Goal: Task Accomplishment & Management: Complete application form

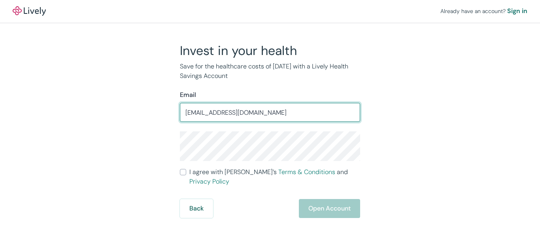
type input "[EMAIL_ADDRESS][DOMAIN_NAME]"
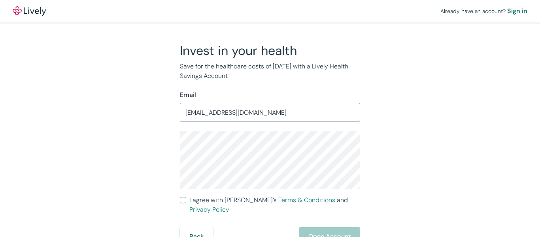
click at [185, 201] on input "I agree with Lively’s Terms & Conditions and Privacy Policy" at bounding box center [183, 200] width 6 height 6
checkbox input "true"
click at [337, 227] on button "Open Account" at bounding box center [329, 236] width 61 height 19
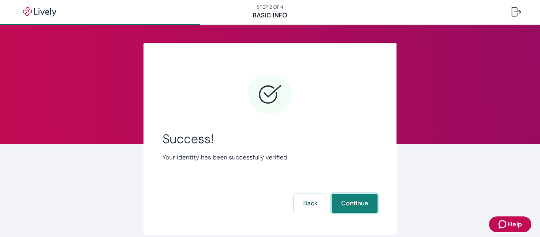
click at [351, 202] on button "Continue" at bounding box center [355, 203] width 46 height 19
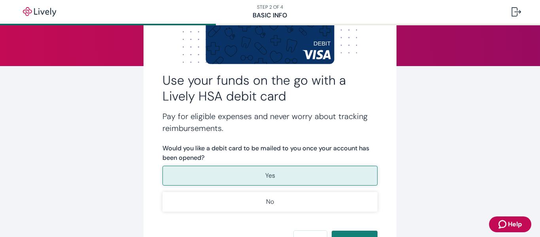
scroll to position [79, 0]
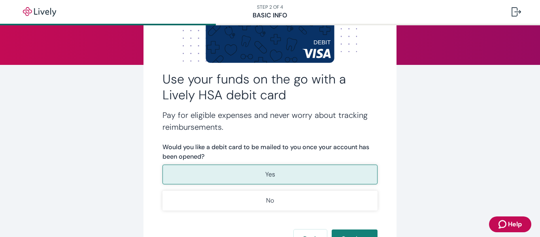
click at [241, 171] on button "Yes" at bounding box center [270, 175] width 215 height 20
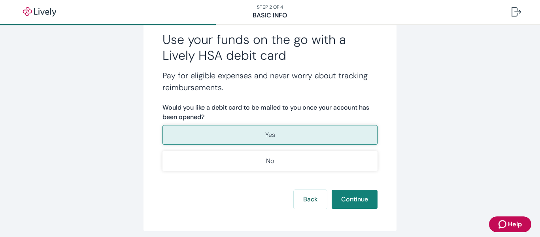
scroll to position [151, 0]
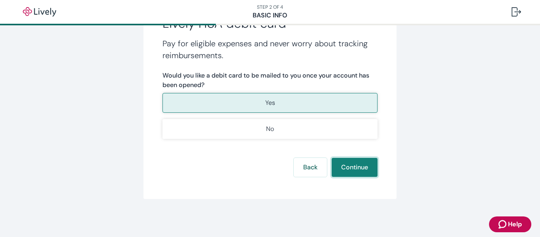
click at [360, 174] on button "Continue" at bounding box center [355, 167] width 46 height 19
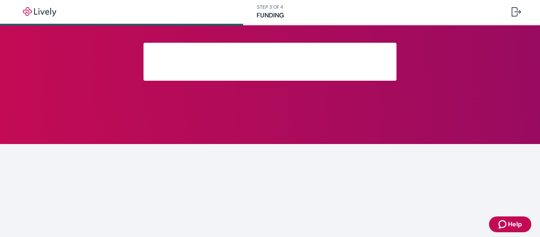
scroll to position [98, 0]
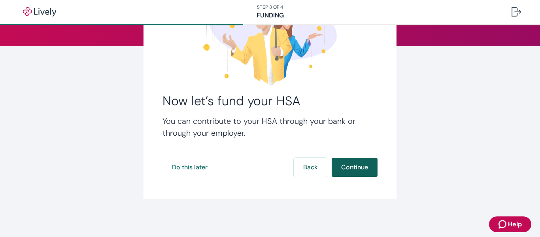
click at [353, 166] on button "Continue" at bounding box center [355, 167] width 46 height 19
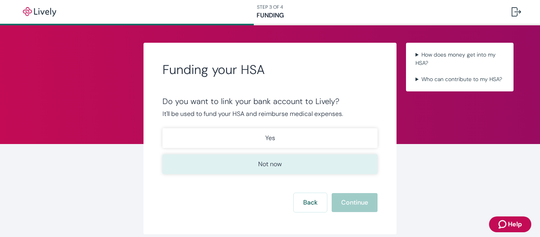
click at [275, 164] on p "Not now" at bounding box center [270, 163] width 24 height 9
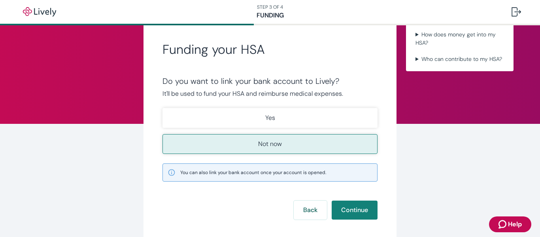
scroll to position [40, 0]
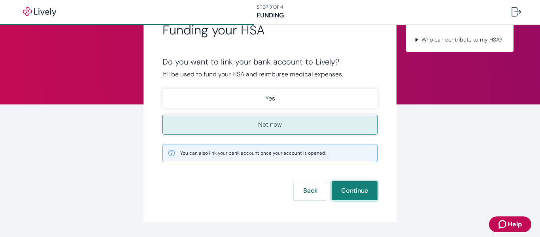
click at [343, 192] on button "Continue" at bounding box center [355, 190] width 46 height 19
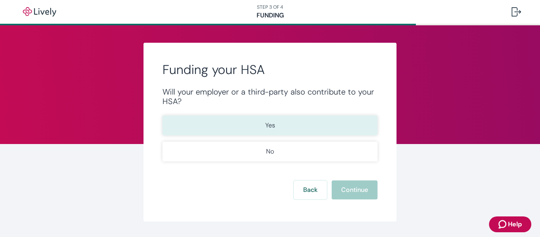
click at [260, 124] on button "Yes" at bounding box center [270, 126] width 215 height 20
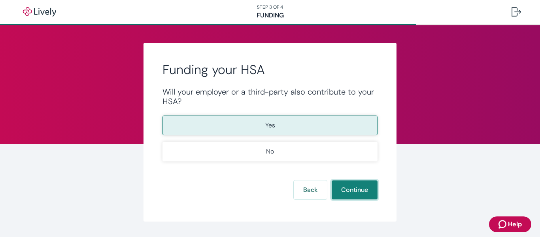
click at [349, 188] on button "Continue" at bounding box center [355, 189] width 46 height 19
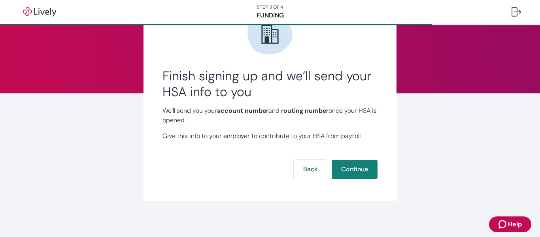
scroll to position [53, 0]
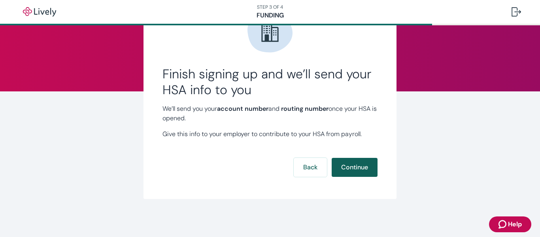
click at [351, 166] on button "Continue" at bounding box center [355, 167] width 46 height 19
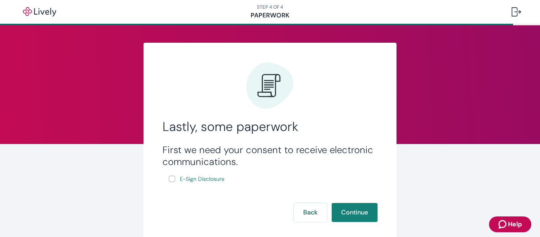
click at [169, 178] on input "E-Sign Disclosure" at bounding box center [172, 179] width 6 height 6
checkbox input "true"
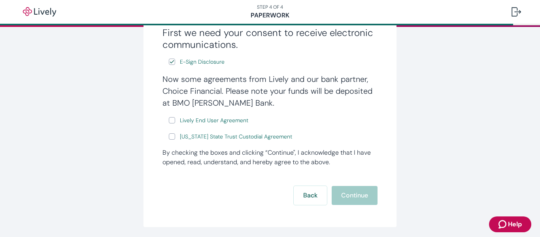
scroll to position [119, 0]
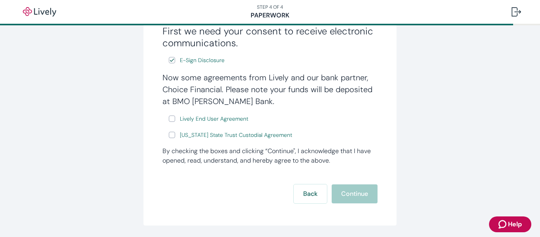
click at [169, 121] on input "Lively End User Agreement" at bounding box center [172, 119] width 6 height 6
checkbox input "true"
click at [171, 136] on input "Wyoming State Trust Custodial Agreement" at bounding box center [172, 135] width 6 height 6
checkbox input "true"
click at [353, 193] on button "Continue" at bounding box center [355, 193] width 46 height 19
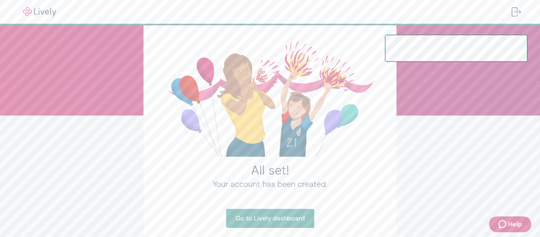
scroll to position [76, 0]
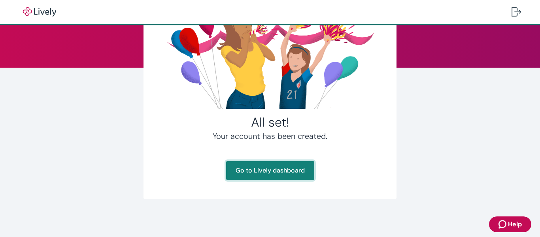
click at [268, 170] on link "Go to Lively dashboard" at bounding box center [270, 170] width 88 height 19
